Goal: Find contact information: Find contact information

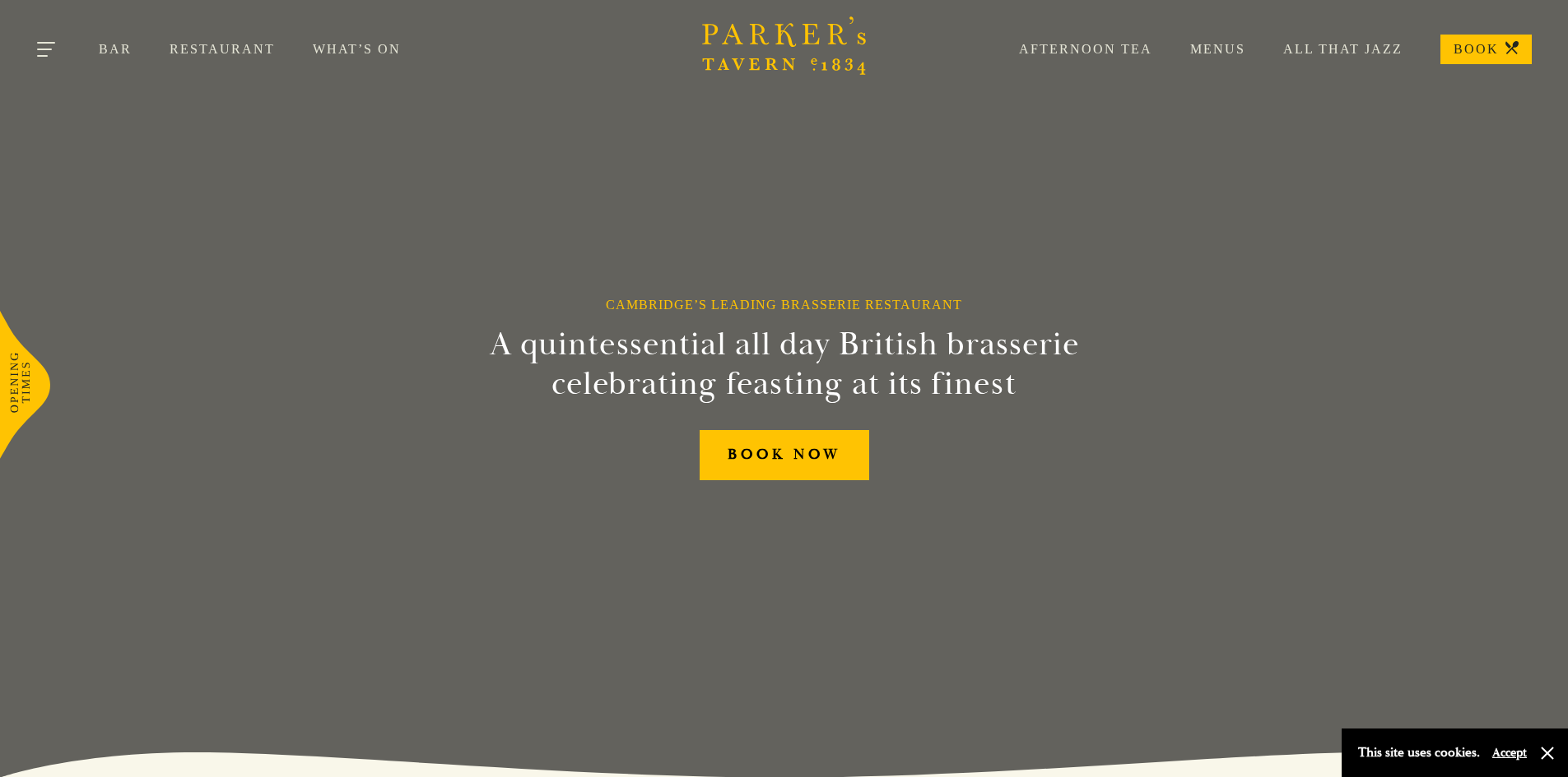
click at [58, 48] on button "Toggle navigation" at bounding box center [47, 52] width 70 height 70
click at [40, 46] on button "Toggle navigation" at bounding box center [47, 52] width 70 height 70
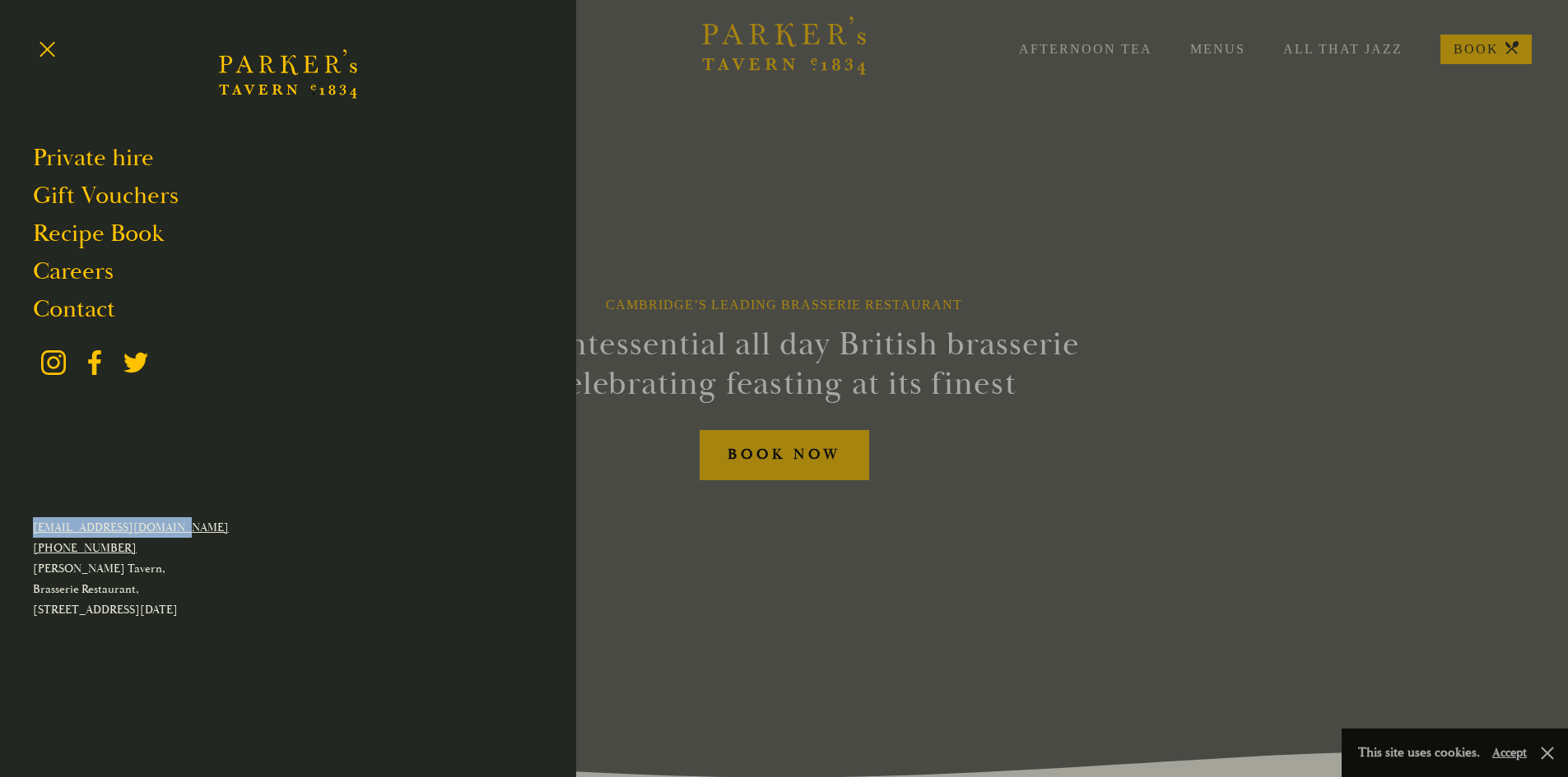
drag, startPoint x: 99, startPoint y: 527, endPoint x: 34, endPoint y: 525, distance: 65.0
click at [34, 525] on p "[EMAIL_ADDRESS][DOMAIN_NAME]" at bounding box center [288, 527] width 510 height 21
copy link "[EMAIL_ADDRESS][DOMAIN_NAME]"
click at [107, 298] on link "Contact" at bounding box center [74, 309] width 83 height 31
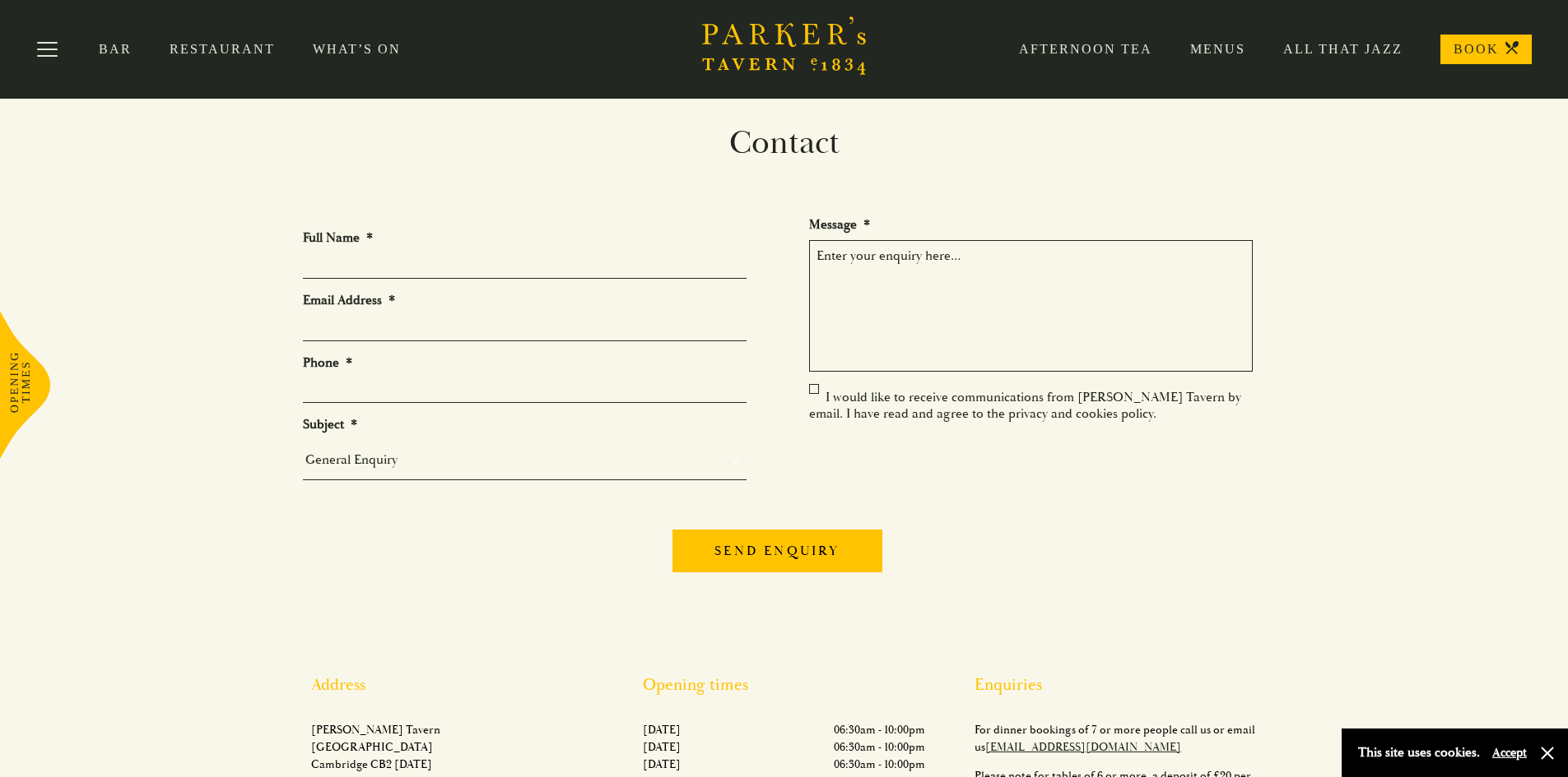
click at [465, 546] on div "Send enquiry" at bounding box center [784, 549] width 963 height 64
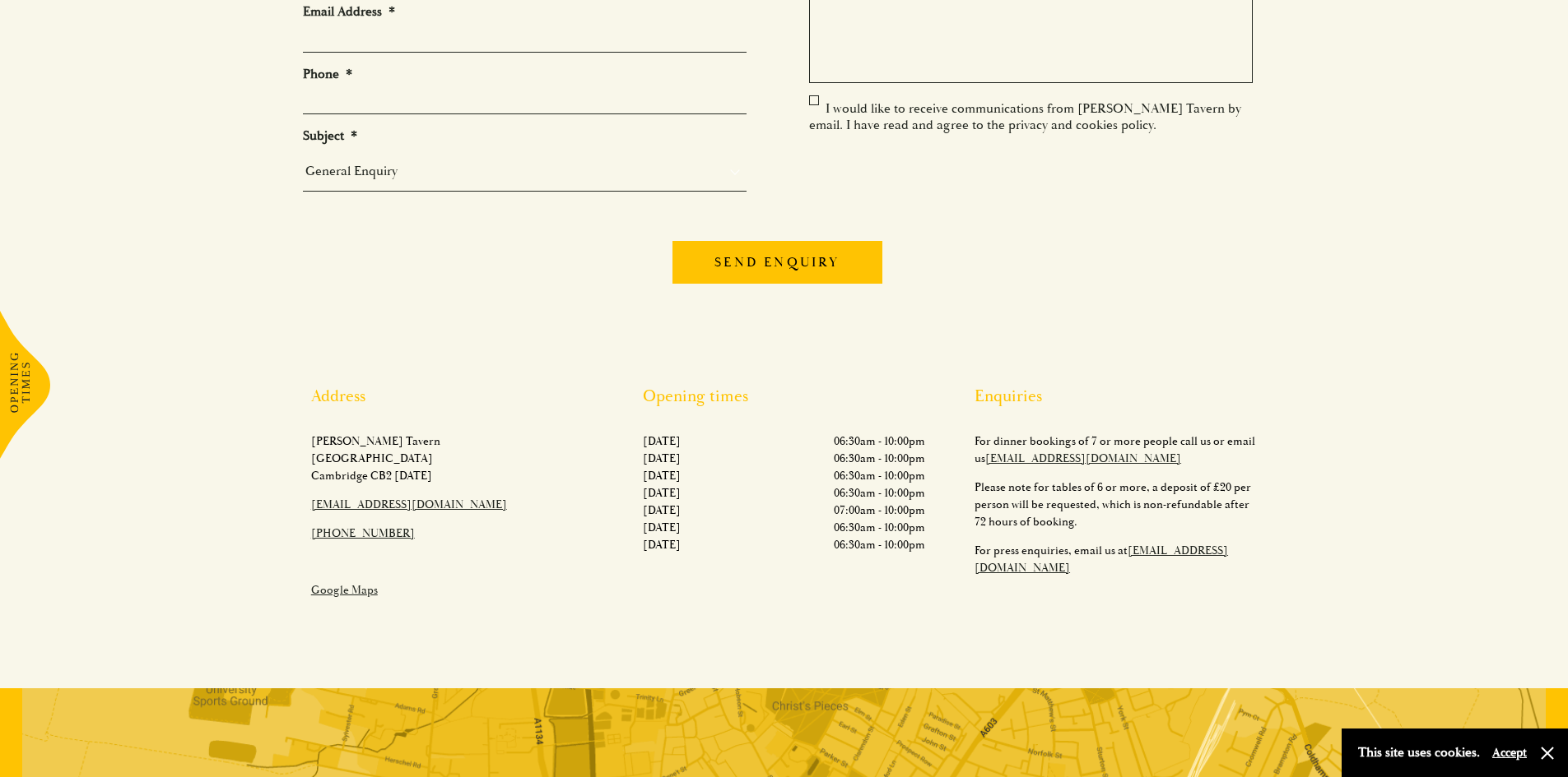
scroll to position [329, 0]
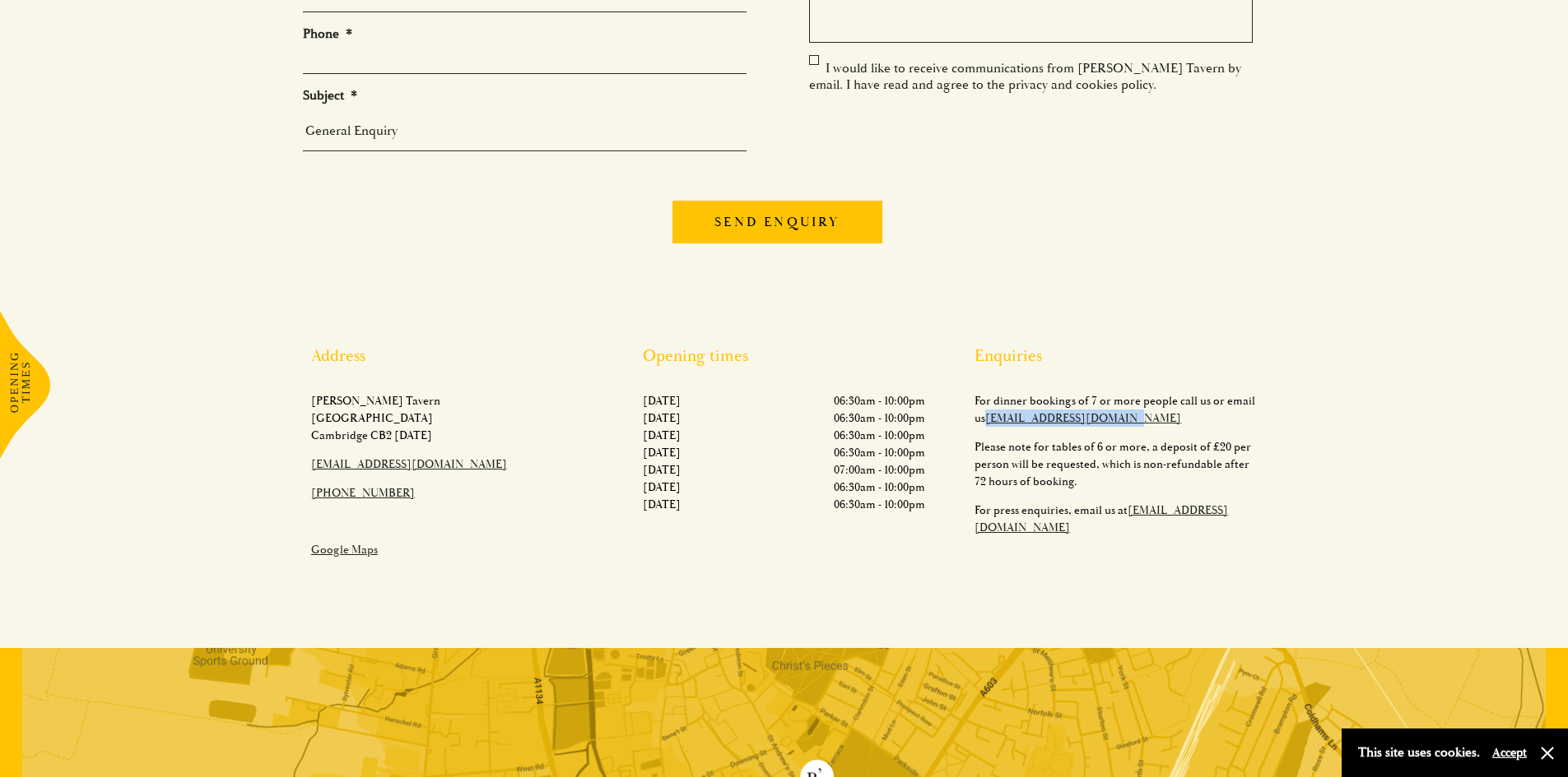
drag, startPoint x: 1105, startPoint y: 421, endPoint x: 989, endPoint y: 422, distance: 116.0
click at [989, 422] on p "For dinner bookings of 7 or more people call us or email us hello@parkerstavern…" at bounding box center [1115, 410] width 282 height 35
copy link "[EMAIL_ADDRESS][DOMAIN_NAME]"
